Goal: Information Seeking & Learning: Learn about a topic

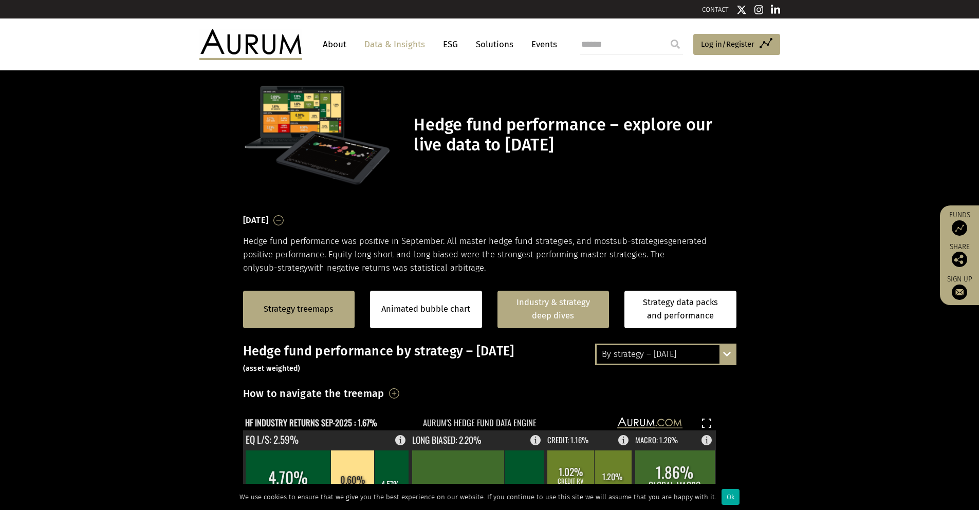
click at [568, 304] on link "Industry & strategy deep dives" at bounding box center [554, 310] width 112 height 38
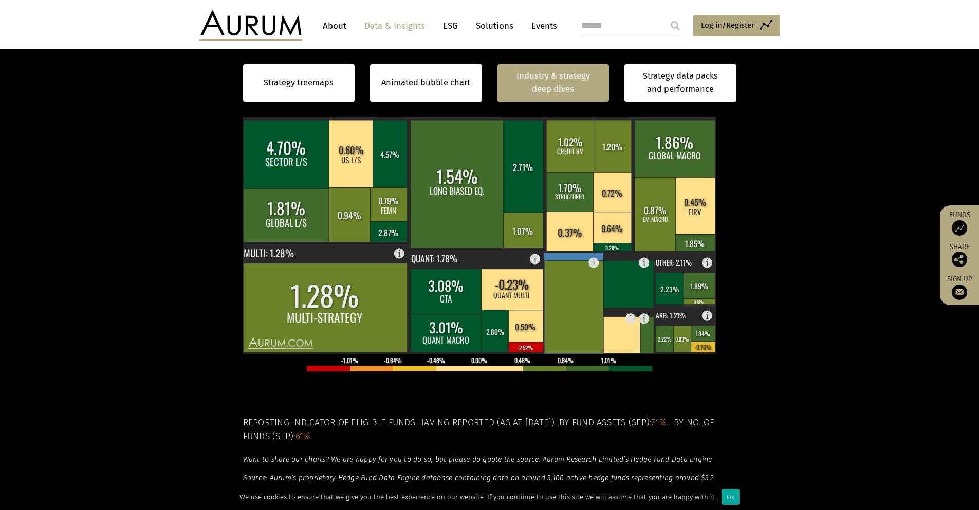
scroll to position [119, 0]
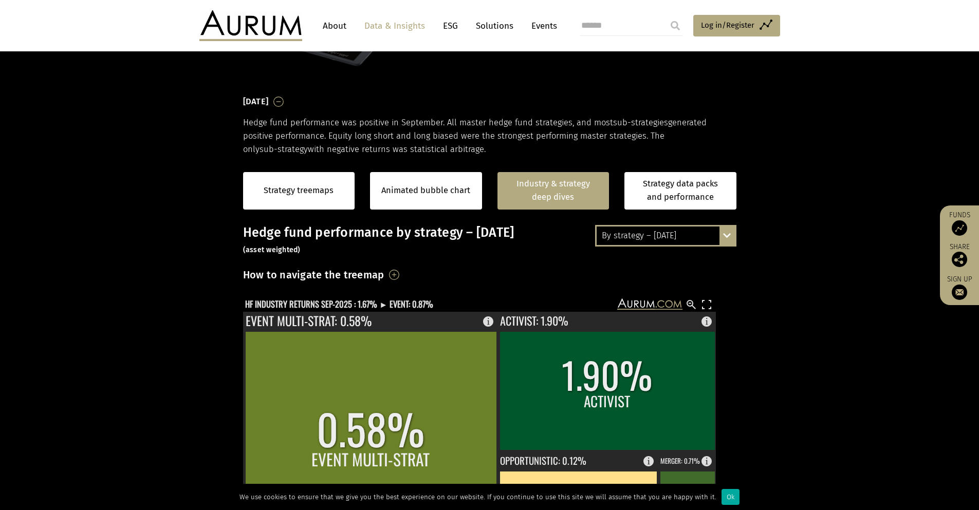
click at [470, 235] on h3 "Hedge fund performance by strategy – [DATE] (asset weighted)" at bounding box center [489, 240] width 493 height 31
click at [320, 236] on h3 "Hedge fund performance by strategy – [DATE] (asset weighted)" at bounding box center [489, 240] width 493 height 31
click at [688, 241] on div "By strategy – [DATE]" at bounding box center [666, 236] width 138 height 19
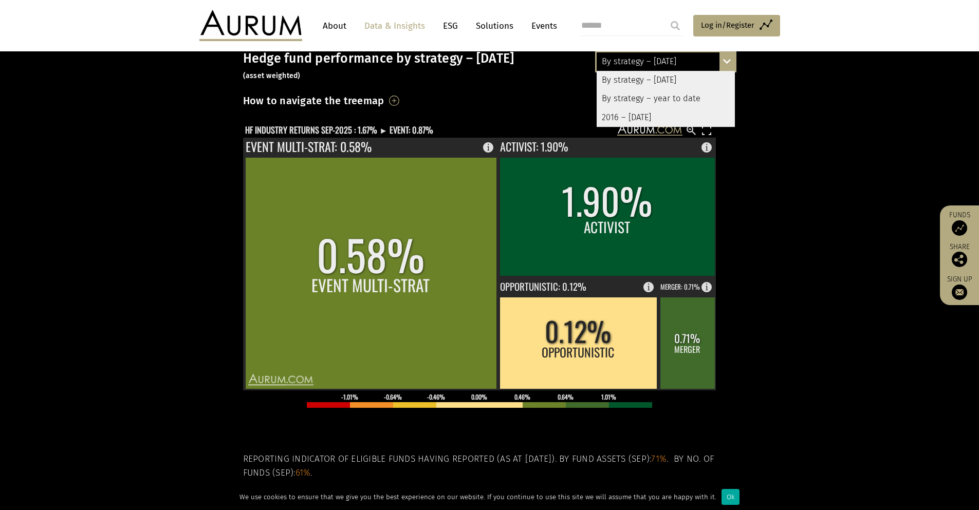
scroll to position [0, 0]
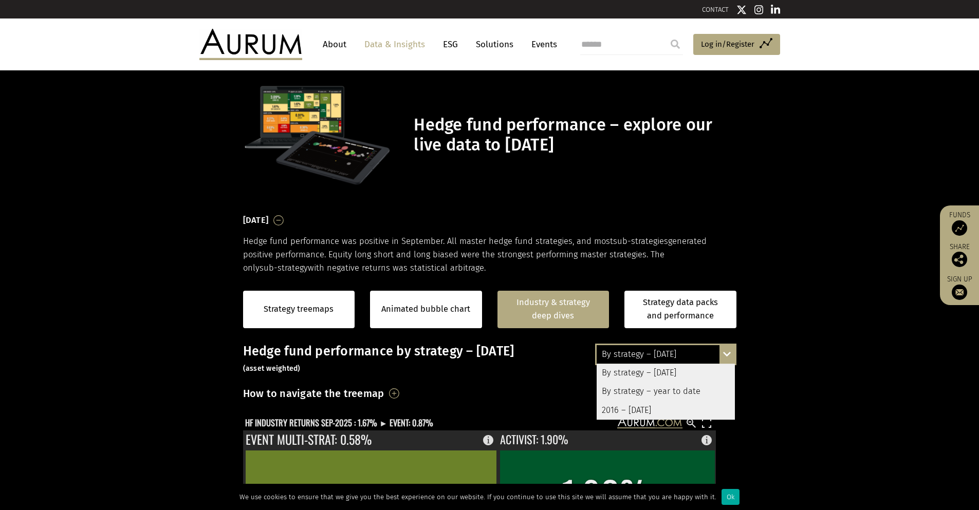
click at [337, 46] on link "About" at bounding box center [335, 44] width 34 height 19
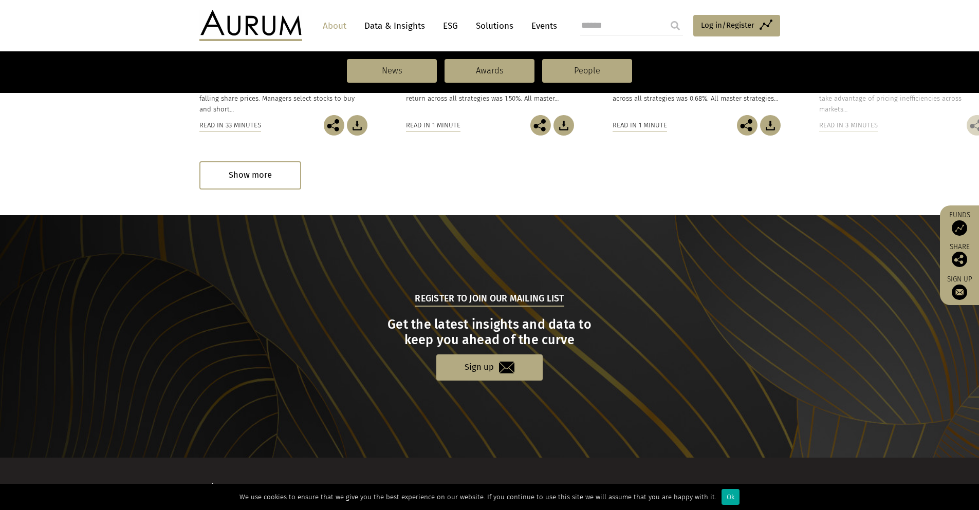
scroll to position [1029, 0]
